Goal: Feedback & Contribution: Submit feedback/report problem

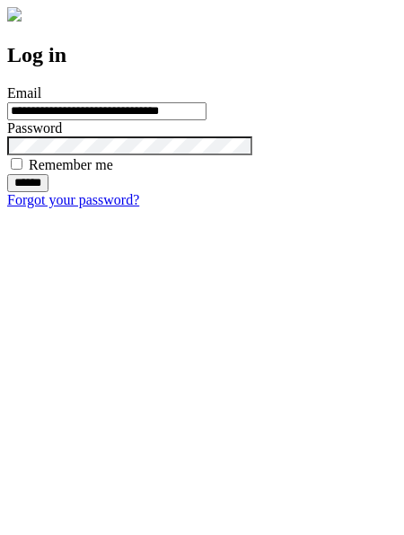
type input "**********"
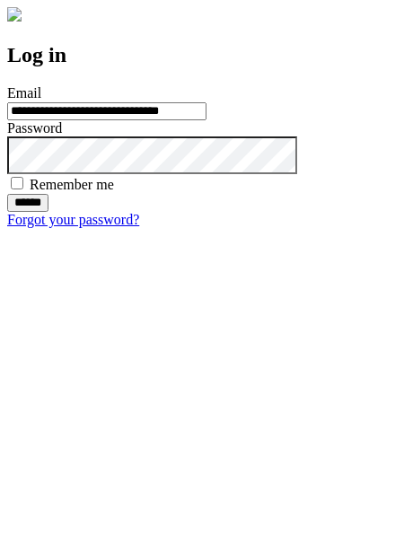
click at [49, 212] on input "******" at bounding box center [27, 203] width 41 height 18
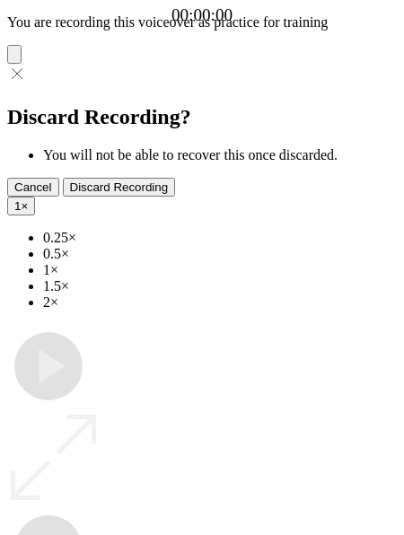
type input "**********"
